Goal: Navigation & Orientation: Find specific page/section

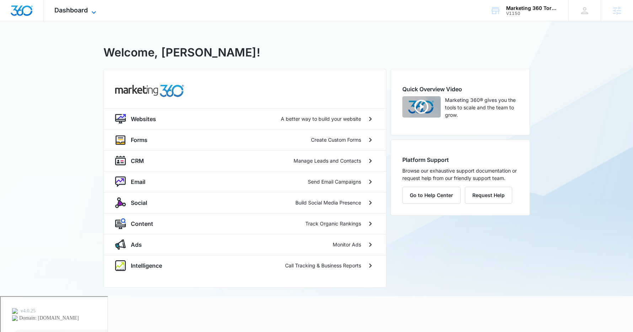
click at [79, 9] on span "Dashboard" at bounding box center [70, 9] width 33 height 7
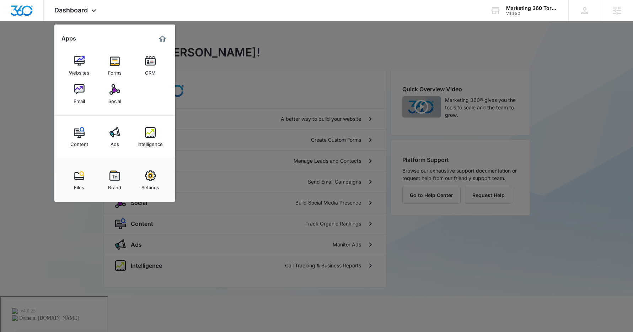
click at [445, 253] on div at bounding box center [316, 166] width 633 height 332
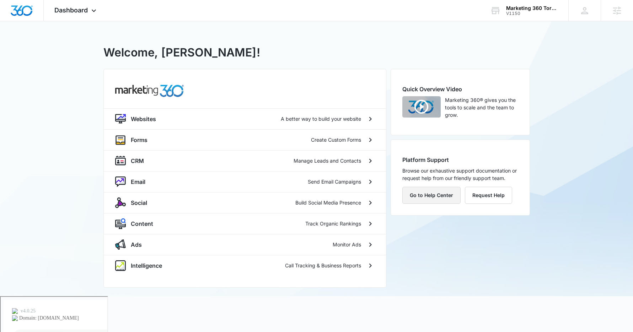
click at [429, 197] on button "Go to Help Center" at bounding box center [431, 195] width 58 height 17
click at [79, 11] on span "Dashboard" at bounding box center [70, 9] width 33 height 7
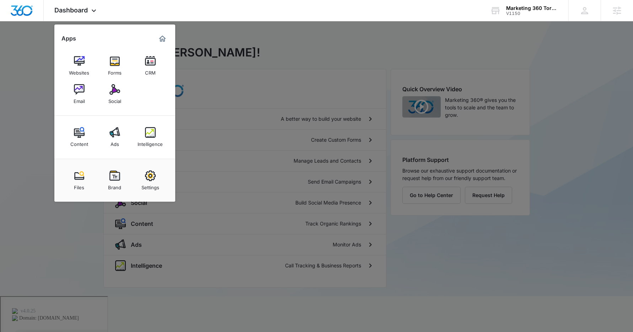
drag, startPoint x: 440, startPoint y: 285, endPoint x: 423, endPoint y: 277, distance: 18.4
click at [440, 285] on div at bounding box center [316, 166] width 633 height 332
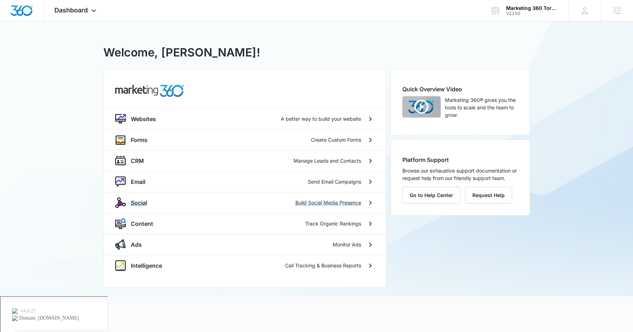
click at [163, 209] on div "Social Build Social Media Presence" at bounding box center [245, 202] width 282 height 21
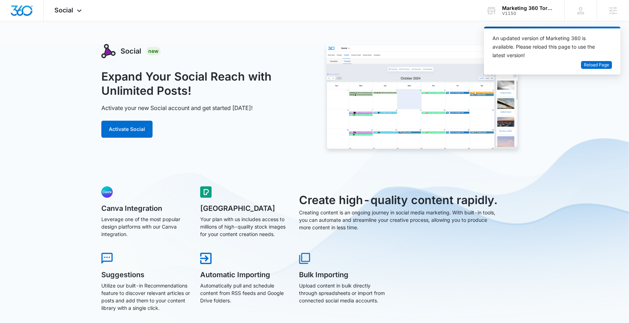
drag, startPoint x: 88, startPoint y: 58, endPoint x: 75, endPoint y: 35, distance: 26.4
click at [79, 17] on div "Social Apps Websites Forms CRM Email Social Content Ads Intelligence Files Bran…" at bounding box center [69, 10] width 50 height 21
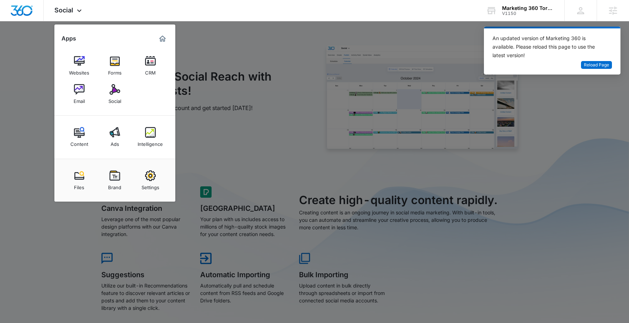
drag, startPoint x: 57, startPoint y: 271, endPoint x: 360, endPoint y: 107, distance: 344.6
click at [72, 259] on div at bounding box center [314, 161] width 629 height 323
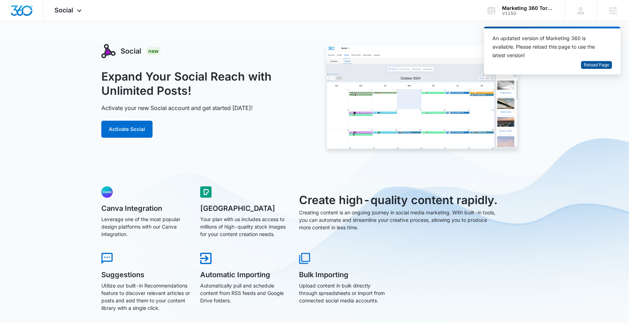
click at [593, 62] on span "Reload Page" at bounding box center [595, 65] width 25 height 7
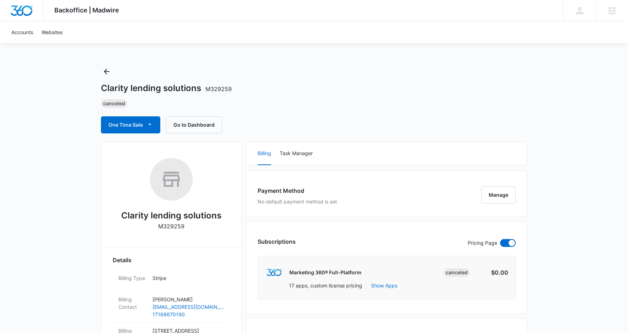
scroll to position [140, 0]
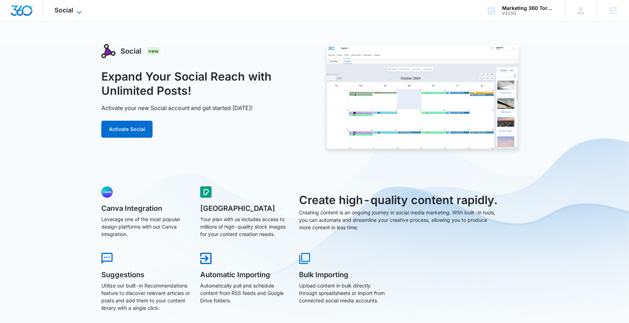
click at [76, 12] on icon at bounding box center [79, 12] width 9 height 9
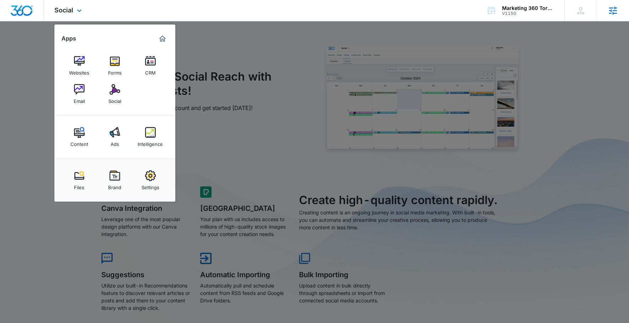
click at [612, 12] on icon at bounding box center [612, 10] width 11 height 11
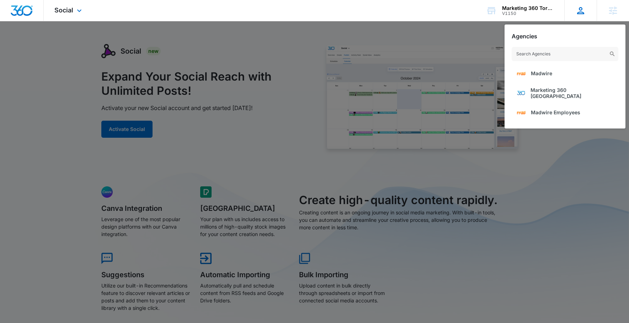
click at [577, 12] on icon at bounding box center [580, 10] width 11 height 11
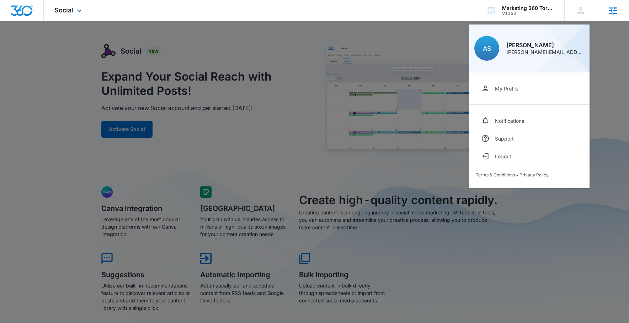
click at [611, 11] on icon at bounding box center [613, 10] width 8 height 8
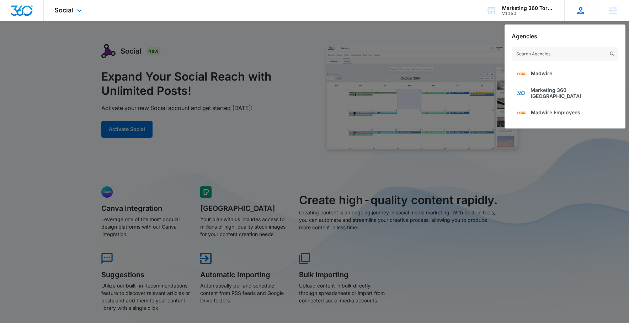
click at [582, 10] on icon at bounding box center [580, 10] width 11 height 11
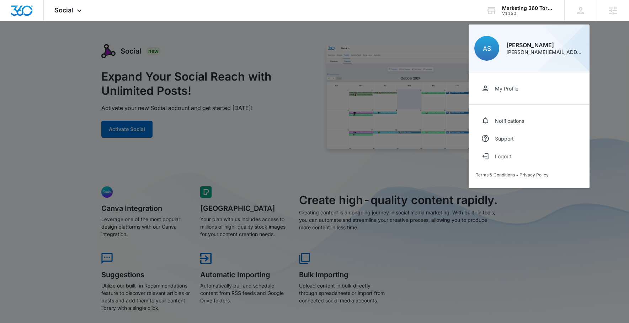
click at [40, 123] on div at bounding box center [314, 161] width 629 height 323
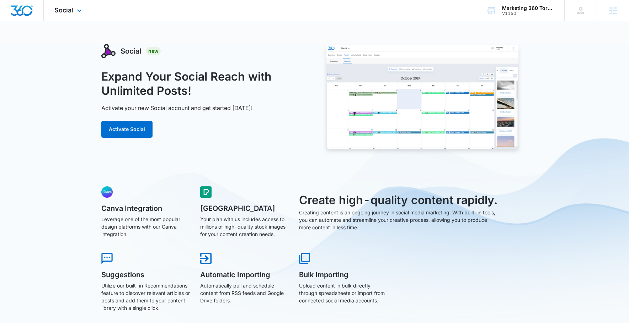
click at [74, 7] on div "Social Apps Websites Forms CRM Email Social Content Ads Intelligence Files Bran…" at bounding box center [69, 10] width 50 height 21
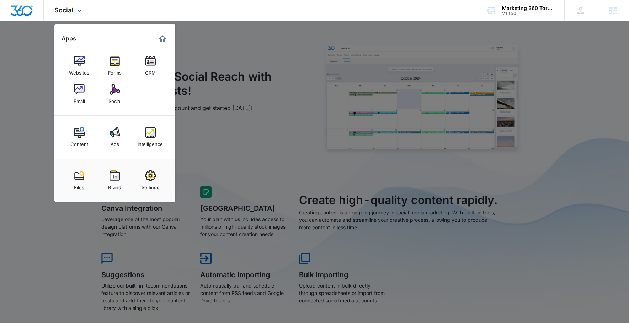
click at [163, 39] on img "Marketing 360® Dashboard" at bounding box center [162, 38] width 9 height 9
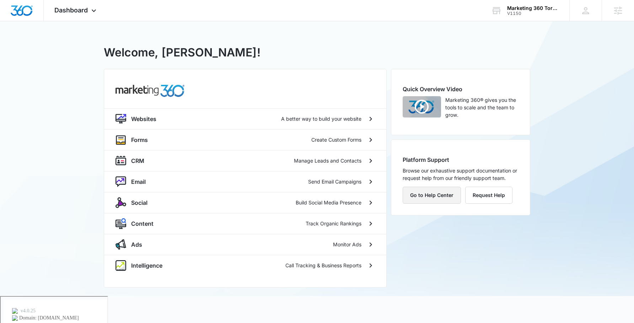
click at [445, 198] on button "Go to Help Center" at bounding box center [432, 195] width 58 height 17
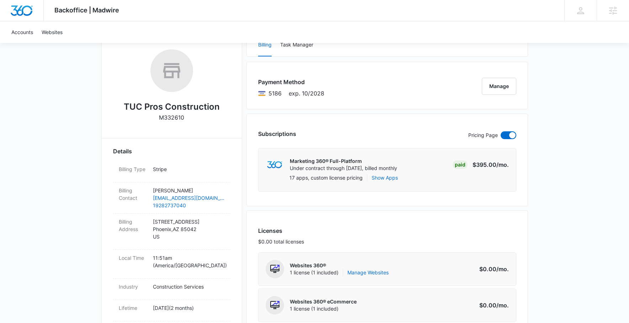
scroll to position [53, 0]
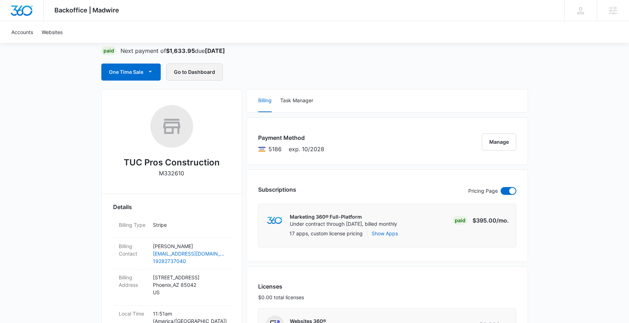
click at [191, 70] on button "Go to Dashboard" at bounding box center [194, 72] width 56 height 17
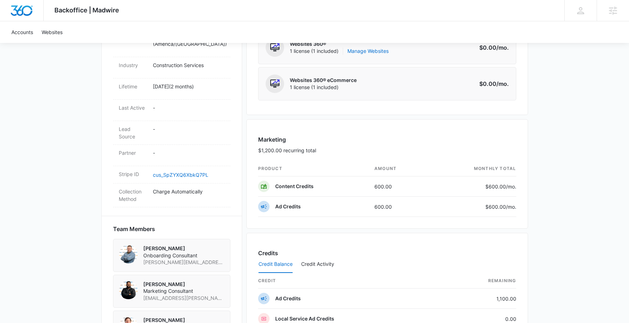
scroll to position [354, 0]
